Goal: Task Accomplishment & Management: Manage account settings

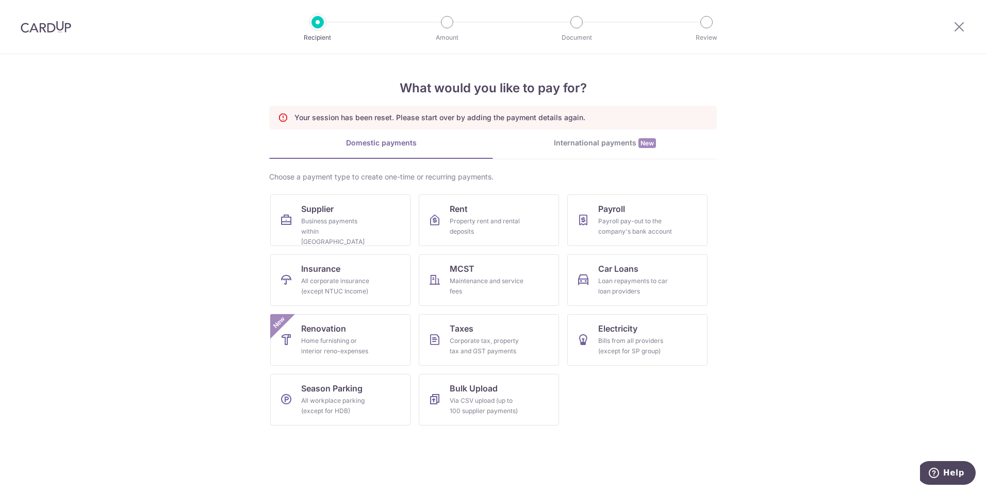
click at [189, 198] on section "What would you like to pay for? Your session has been reset. Please start over …" at bounding box center [493, 273] width 986 height 438
click at [318, 220] on div "Business payments within Singapore" at bounding box center [338, 231] width 74 height 31
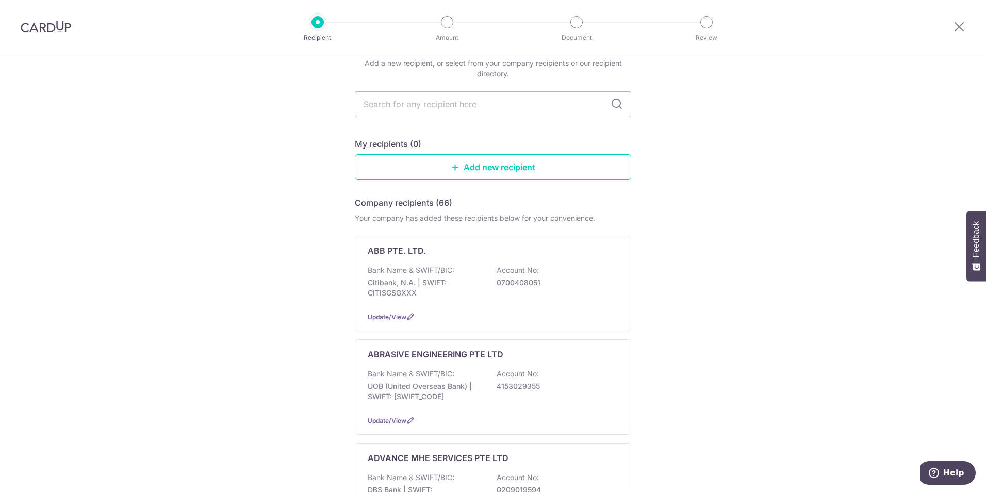
scroll to position [103, 0]
click at [311, 26] on div "Recipient" at bounding box center [317, 22] width 12 height 12
click at [961, 28] on icon at bounding box center [959, 26] width 12 height 13
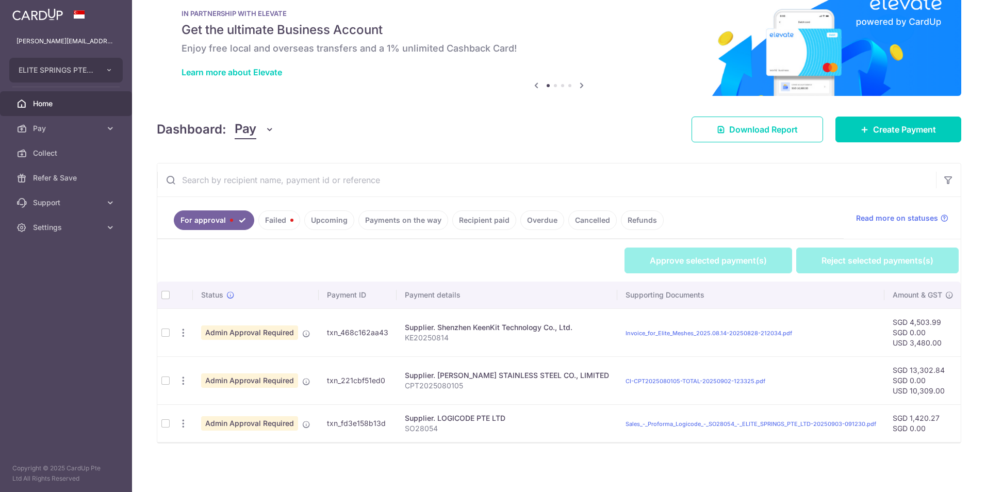
scroll to position [29, 0]
click at [164, 424] on td at bounding box center [165, 423] width 16 height 38
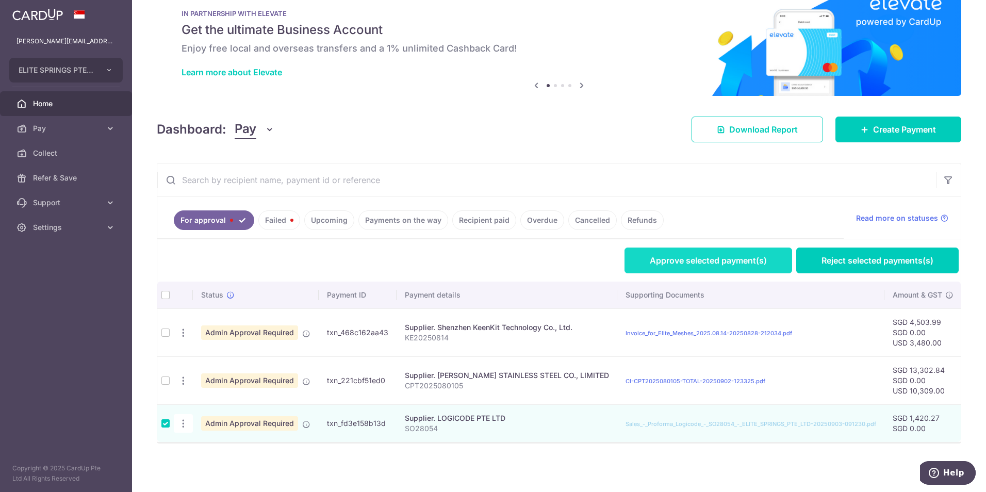
click at [716, 256] on link "Approve selected payment(s)" at bounding box center [708, 260] width 168 height 26
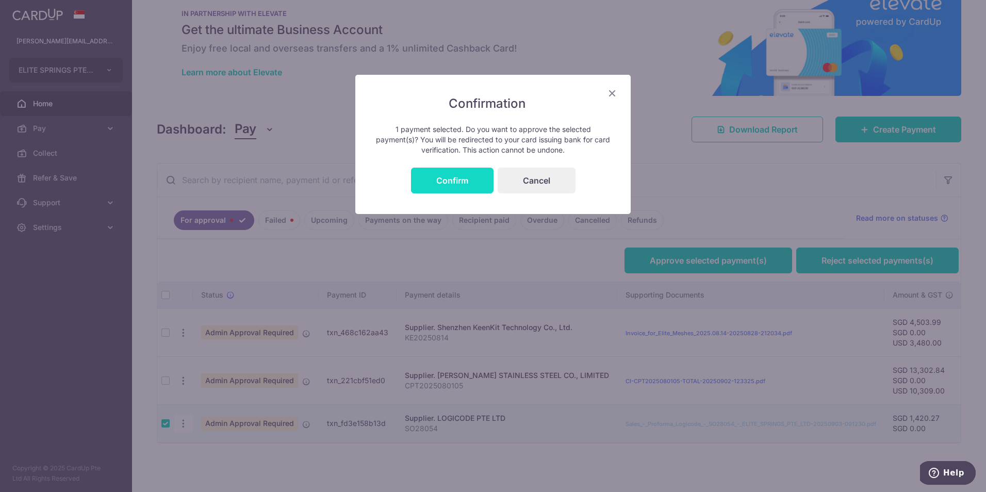
click at [433, 180] on button "Confirm" at bounding box center [452, 181] width 82 height 26
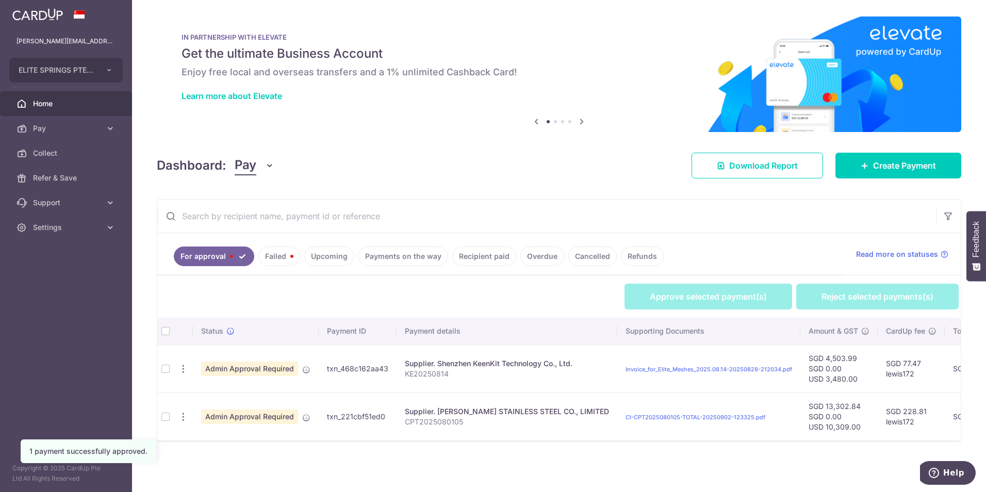
scroll to position [4, 0]
click at [162, 414] on td at bounding box center [165, 416] width 16 height 48
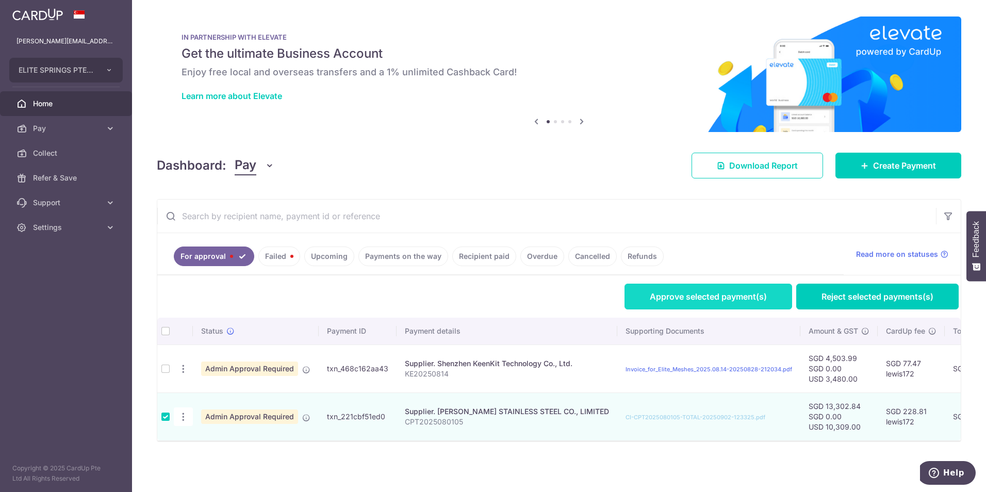
click at [666, 299] on link "Approve selected payment(s)" at bounding box center [708, 296] width 168 height 26
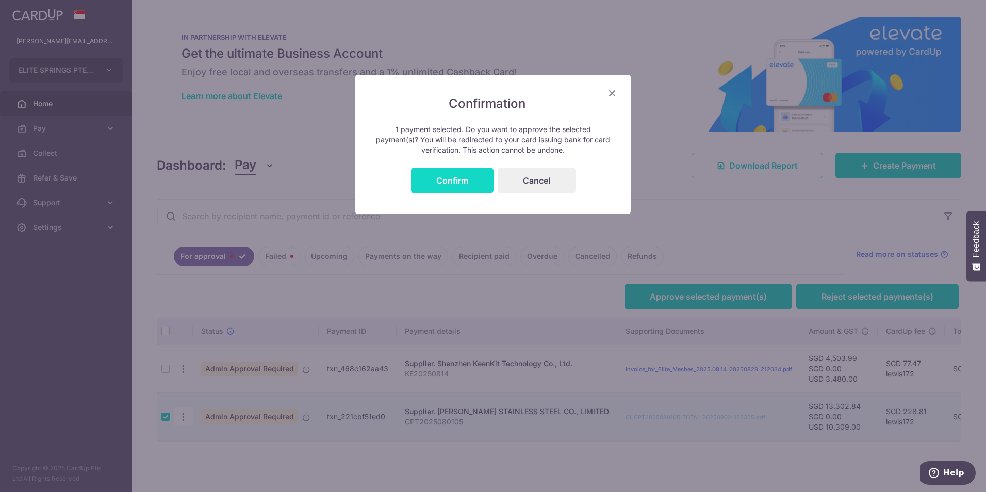
click at [474, 181] on button "Confirm" at bounding box center [452, 181] width 82 height 26
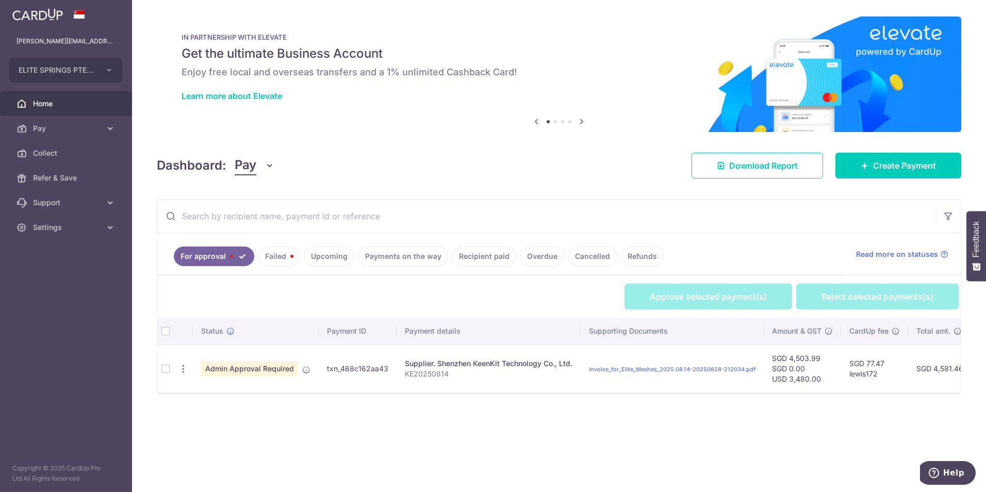
click at [709, 49] on h5 "Get the ultimate Business Account" at bounding box center [558, 53] width 755 height 16
